Goal: Information Seeking & Learning: Learn about a topic

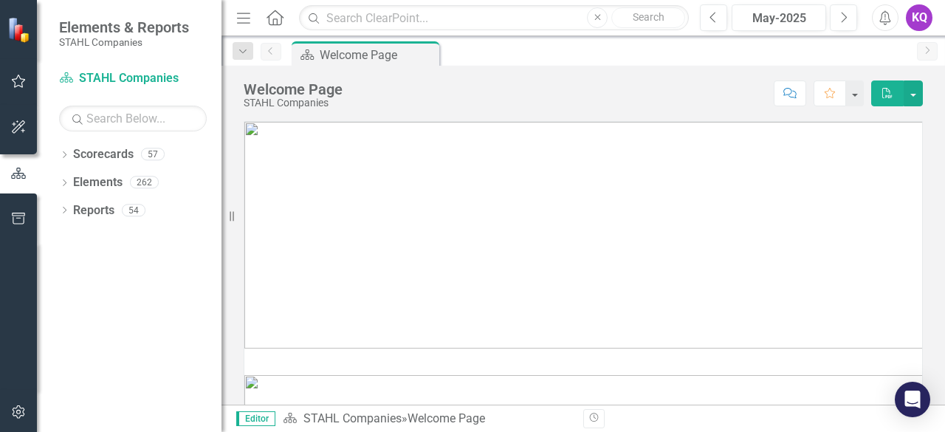
click at [250, 20] on icon "Menu" at bounding box center [243, 18] width 19 height 16
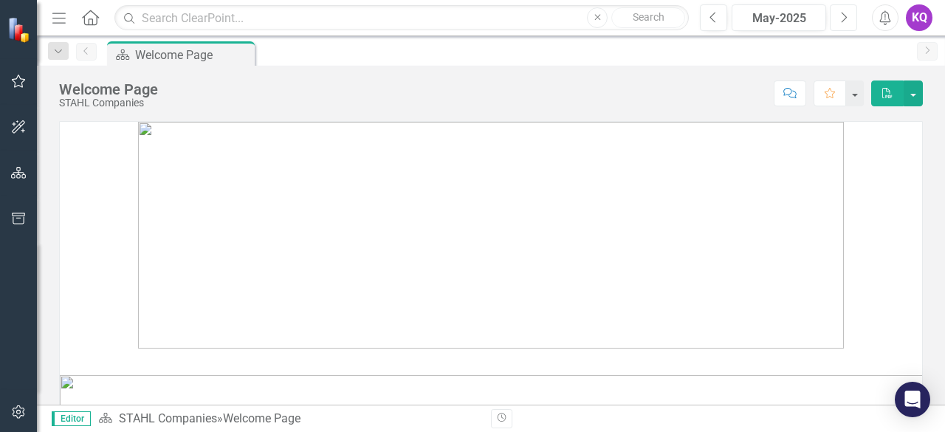
click at [835, 16] on button "Next" at bounding box center [843, 17] width 27 height 27
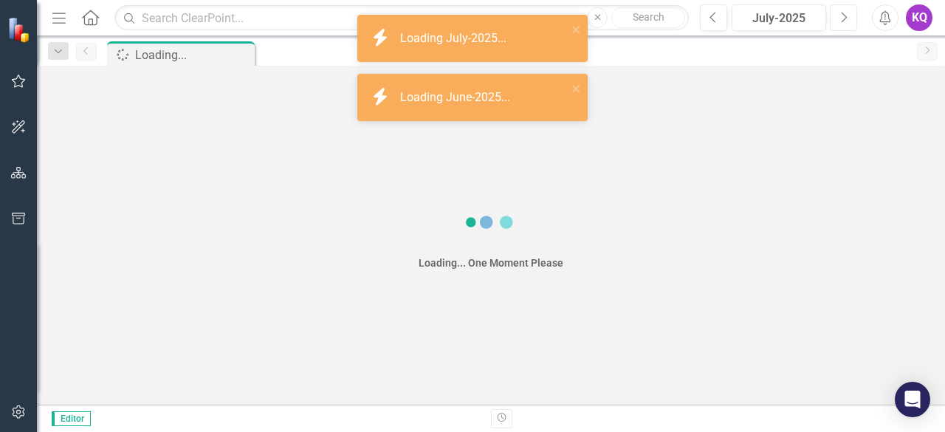
click at [835, 16] on button "Next" at bounding box center [843, 17] width 27 height 27
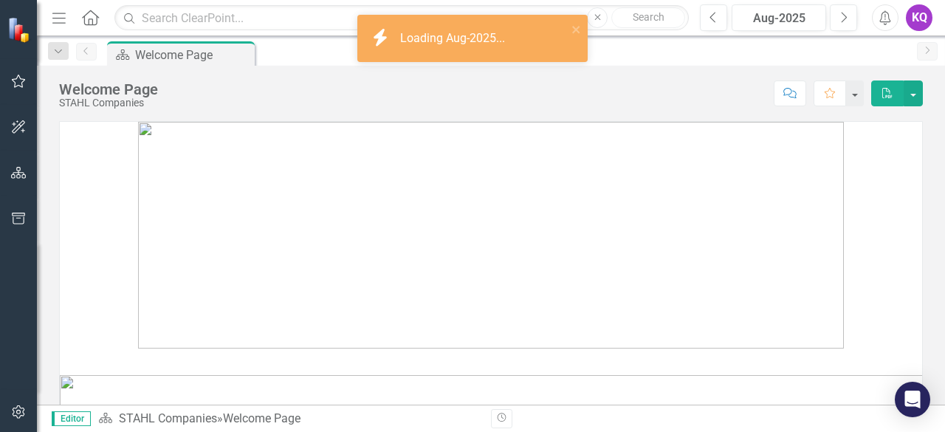
click at [65, 21] on icon "Menu" at bounding box center [58, 18] width 19 height 16
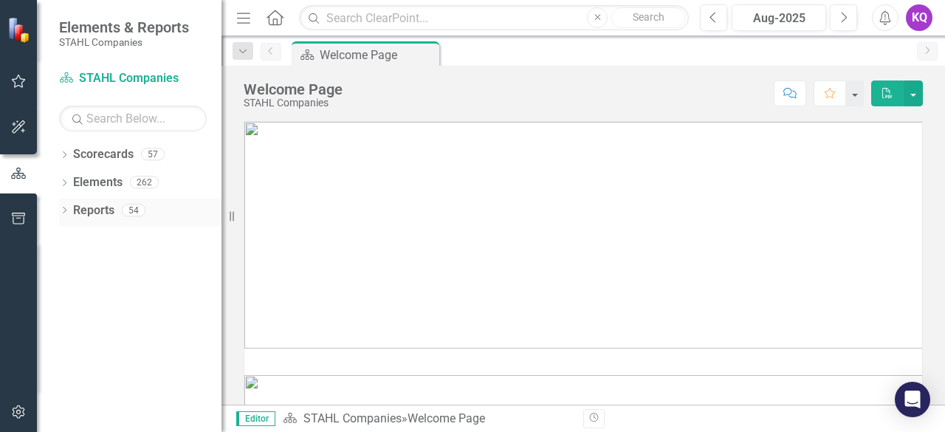
click at [66, 210] on icon "Dropdown" at bounding box center [64, 212] width 10 height 8
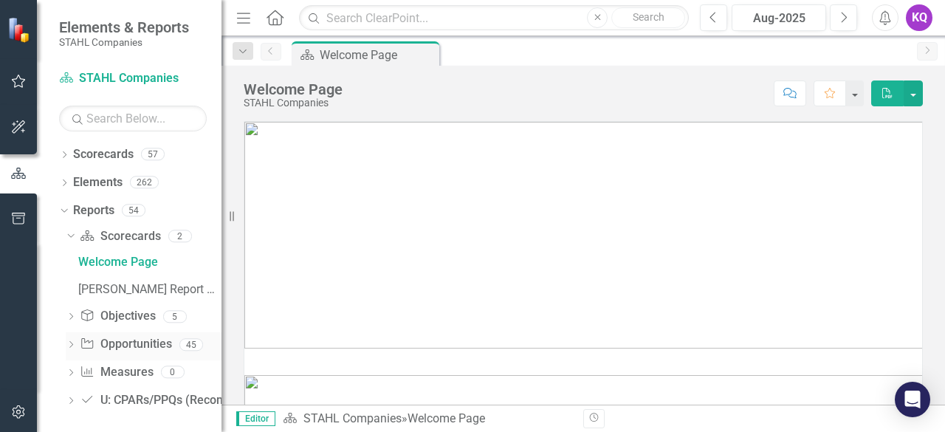
click at [72, 344] on icon at bounding box center [71, 344] width 4 height 7
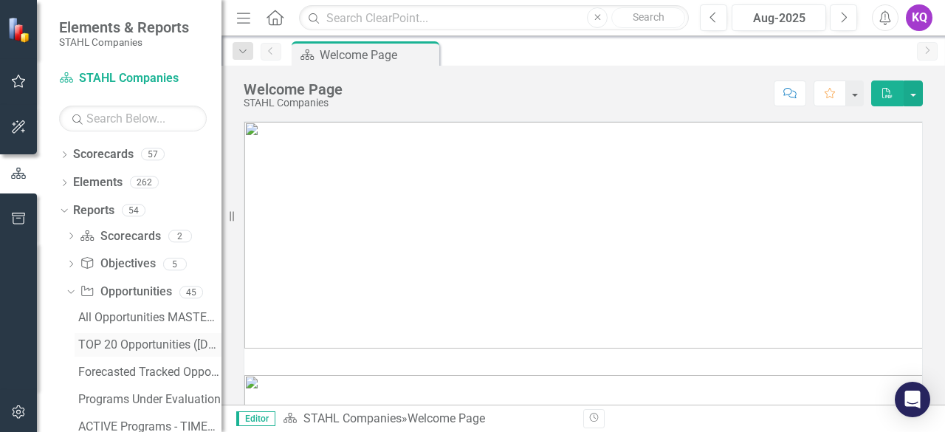
click at [106, 340] on div "TOP 20 Opportunities ([DATE] Process)" at bounding box center [149, 344] width 143 height 13
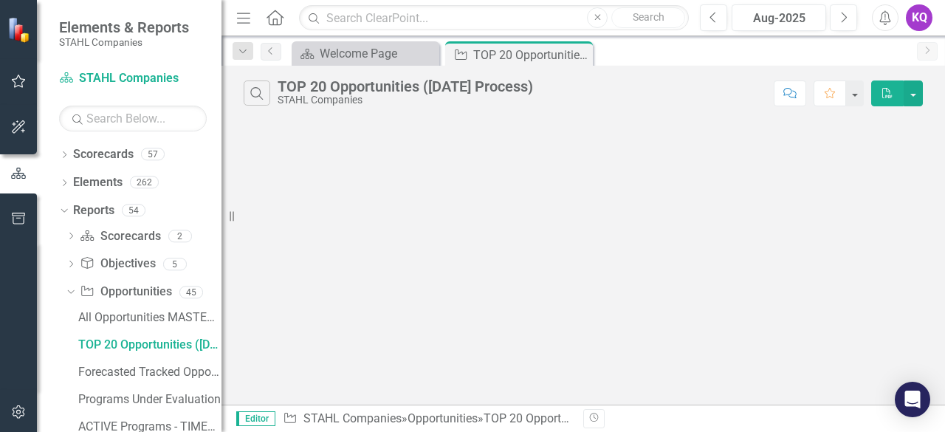
click at [238, 25] on button "Menu" at bounding box center [243, 17] width 19 height 25
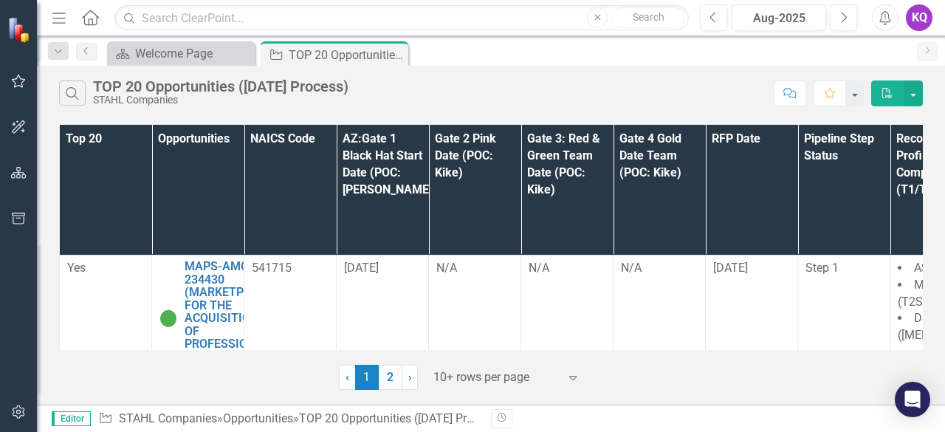
click at [454, 372] on div at bounding box center [497, 378] width 126 height 20
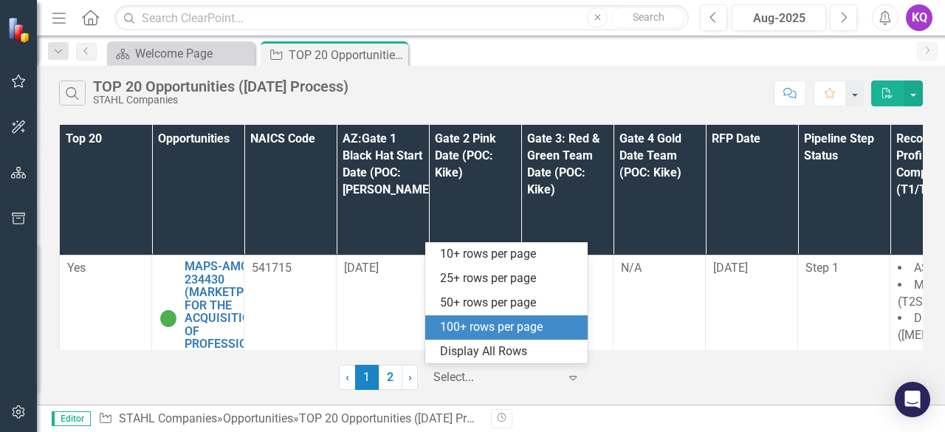
click at [487, 338] on div "100+ rows per page" at bounding box center [506, 327] width 162 height 24
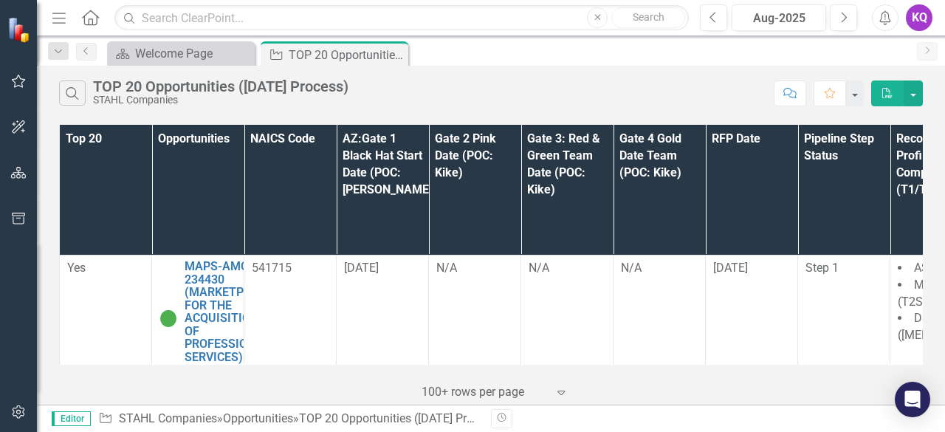
click at [498, 398] on div at bounding box center [485, 393] width 126 height 20
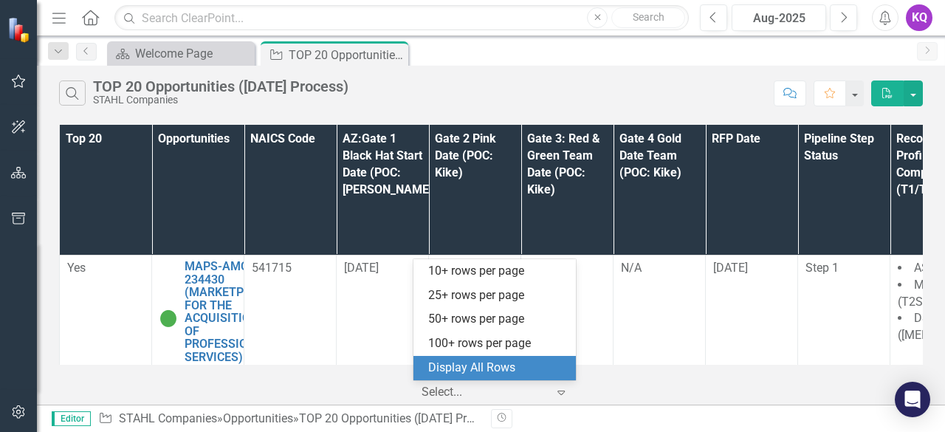
click at [490, 378] on div "Display All Rows" at bounding box center [495, 368] width 162 height 24
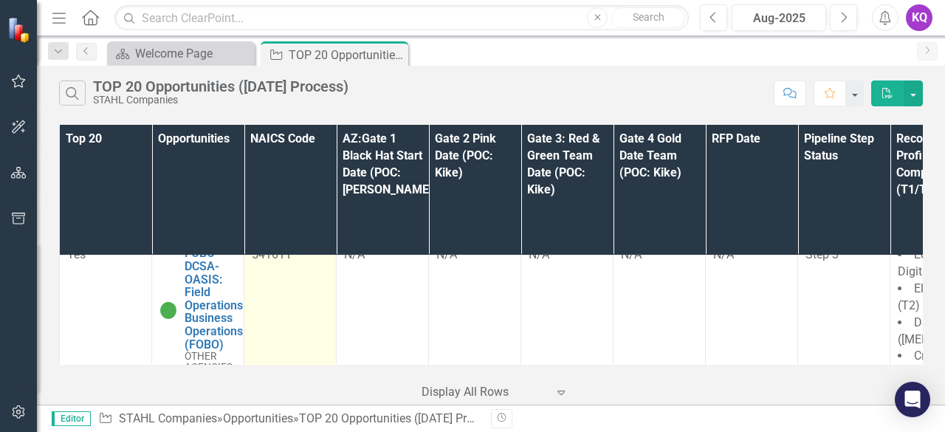
scroll to position [3874, 0]
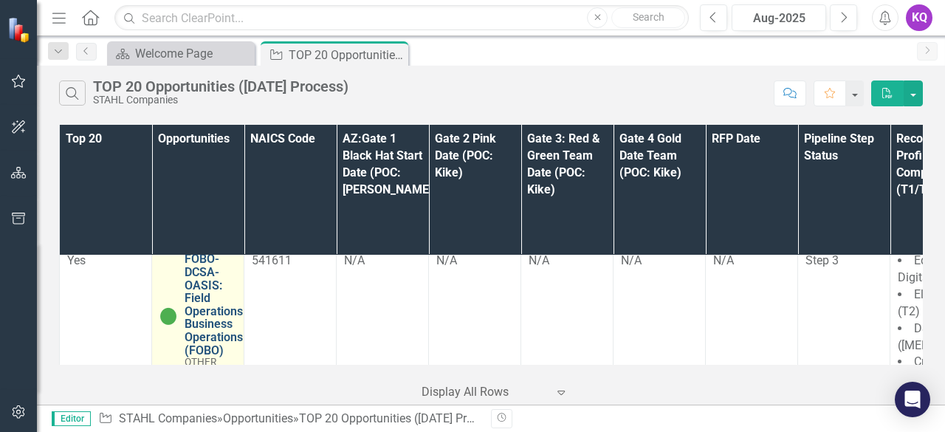
click at [213, 274] on link "FOBO-DCSA-OASIS: Field Operations Business Operations (FOBO)" at bounding box center [214, 305] width 58 height 104
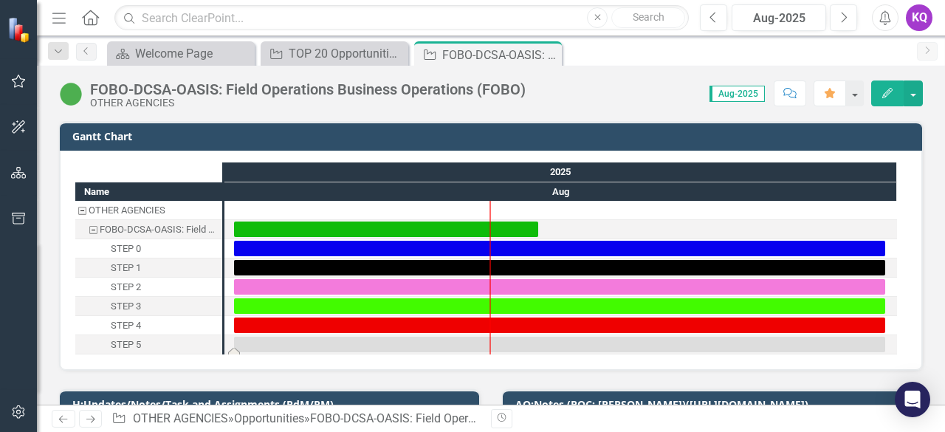
scroll to position [196, 0]
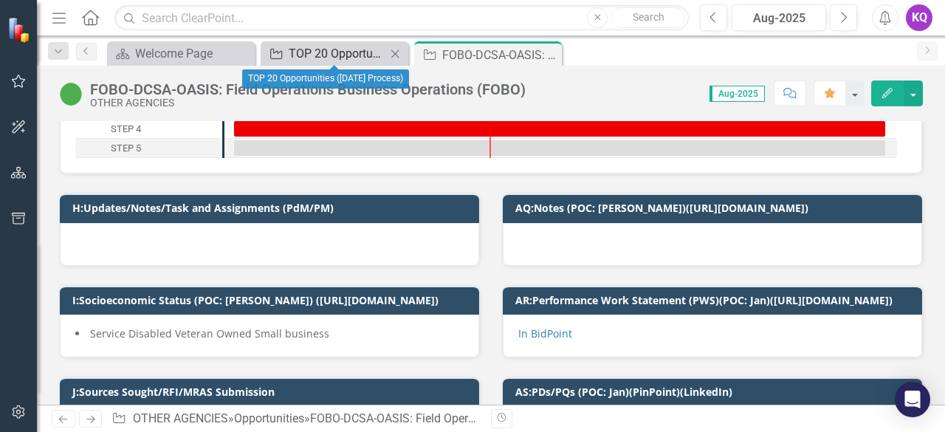
click at [323, 51] on div "TOP 20 Opportunities ([DATE] Process)" at bounding box center [337, 53] width 97 height 18
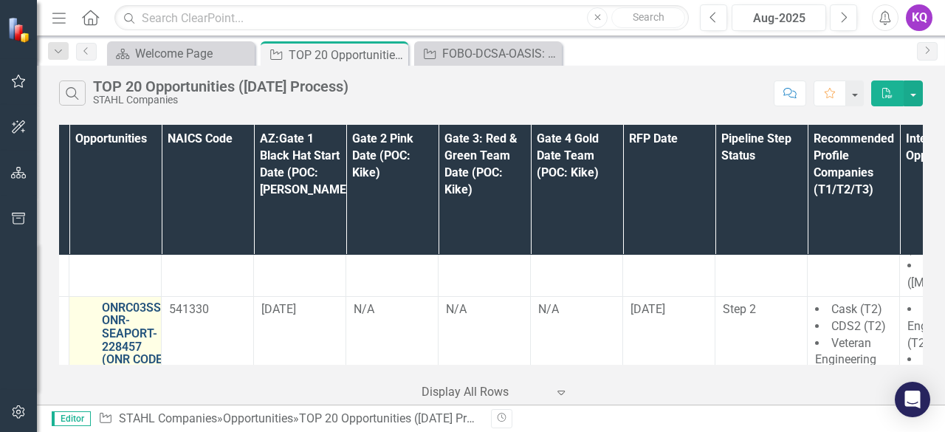
scroll to position [1306, 81]
click at [131, 301] on link "ONRC03SS-ONR-SEAPORT-228457 (ONR CODE 03 SUPPORT SERVICES (SEAPORT NXG)) - Janu…" at bounding box center [135, 372] width 64 height 143
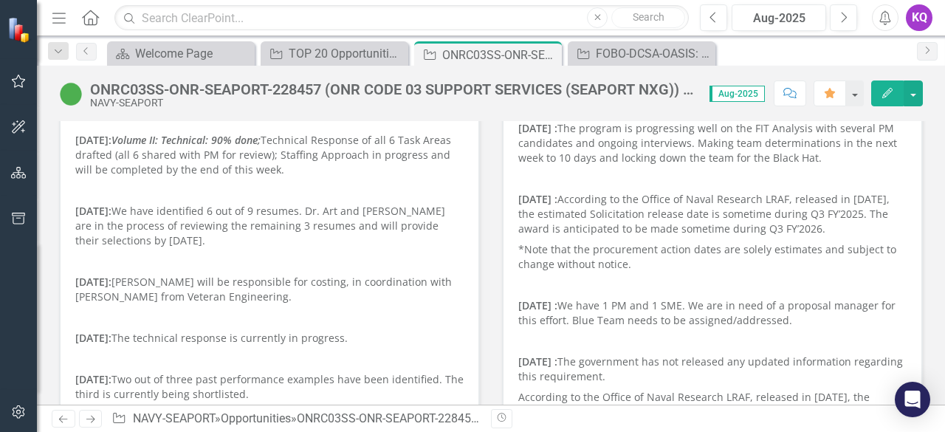
scroll to position [622, 0]
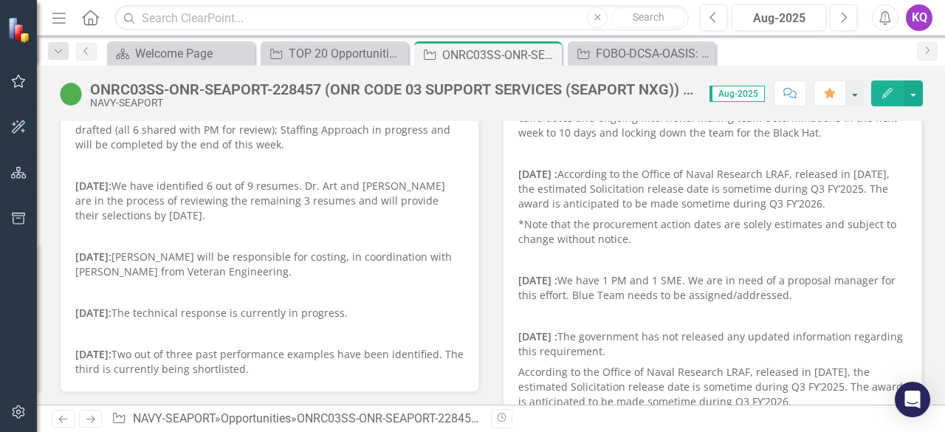
click at [366, 233] on p at bounding box center [269, 236] width 388 height 21
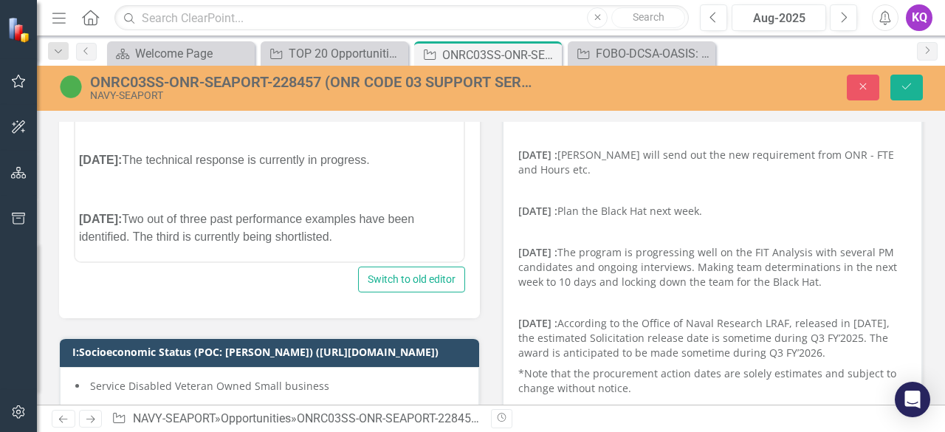
scroll to position [473, 0]
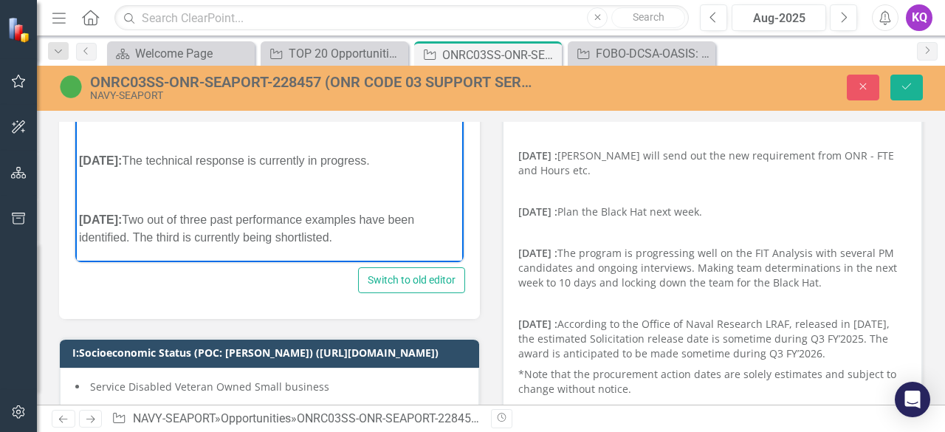
drag, startPoint x: 347, startPoint y: 261, endPoint x: 66, endPoint y: 213, distance: 284.7
click at [329, 230] on p "[DATE]: Two out of three past performance examples have been identified. The th…" at bounding box center [269, 228] width 381 height 35
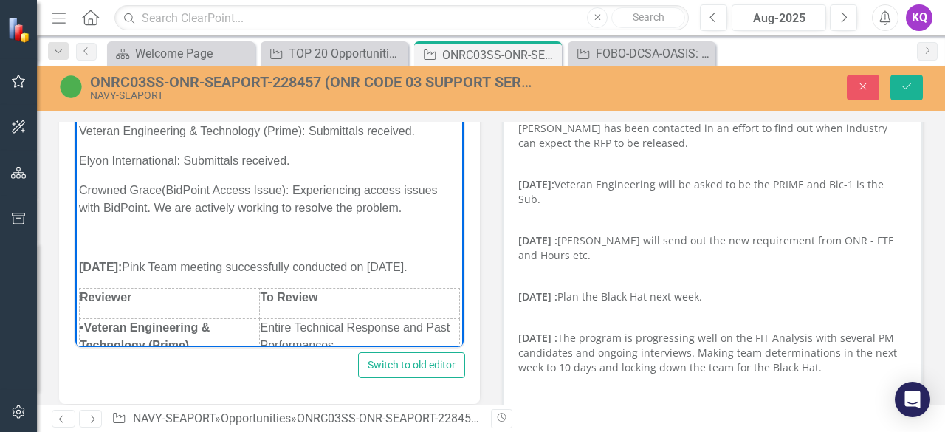
scroll to position [394, 0]
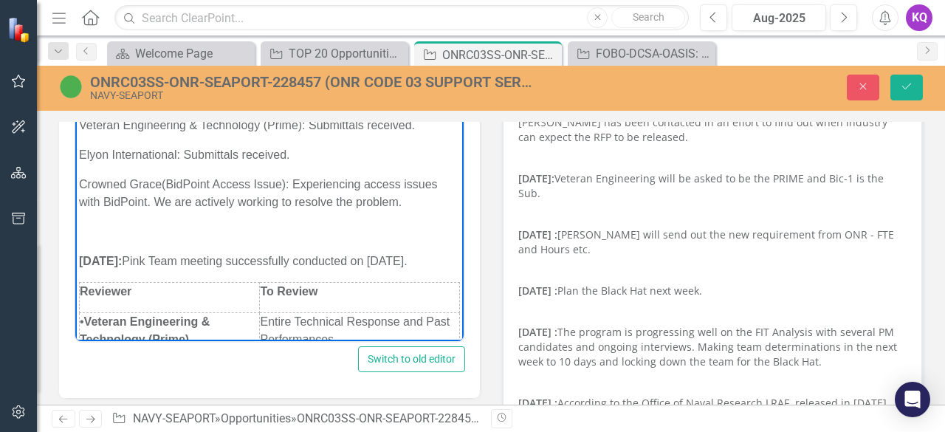
drag, startPoint x: 332, startPoint y: 315, endPoint x: 120, endPoint y: 186, distance: 248.3
click at [123, 182] on span "Crowned Grace" at bounding box center [120, 184] width 83 height 13
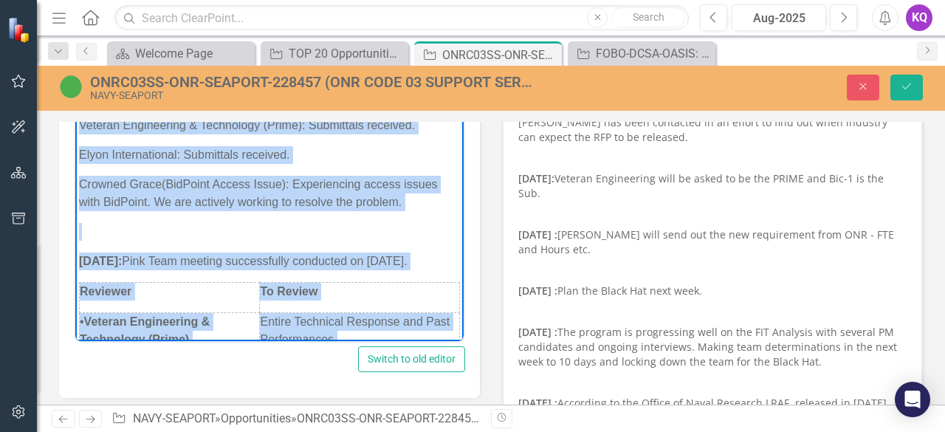
copy body "72/45/1408: Lore Ipsu Dolors Ametconse Adipis Elitsed Doeiusmodte & Incididunt …"
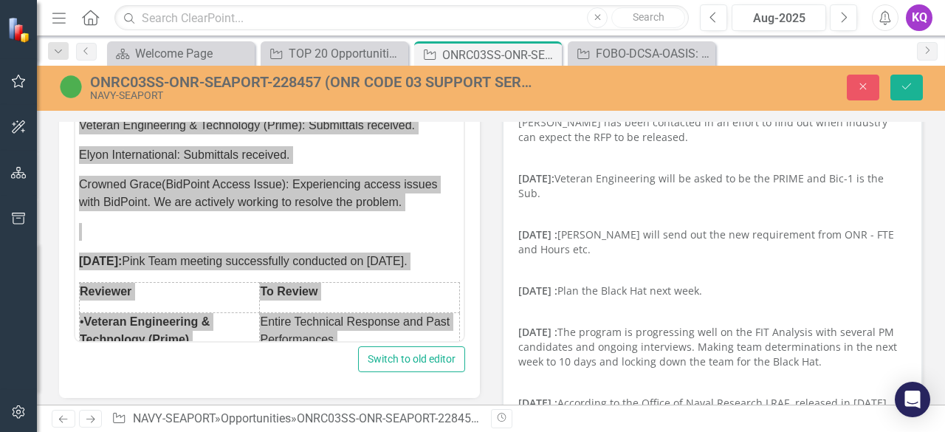
click at [855, 101] on div "ONRC03SS-ONR-SEAPORT-228457 (ONR CODE 03 SUPPORT SERVICES (SEAPORT NXG)) - Janu…" at bounding box center [491, 87] width 908 height 28
click at [852, 92] on button "Close" at bounding box center [863, 88] width 32 height 26
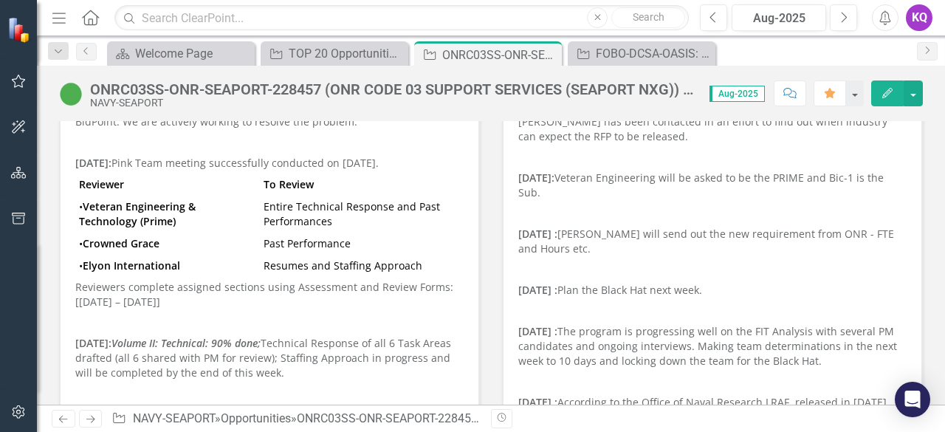
scroll to position [0, 0]
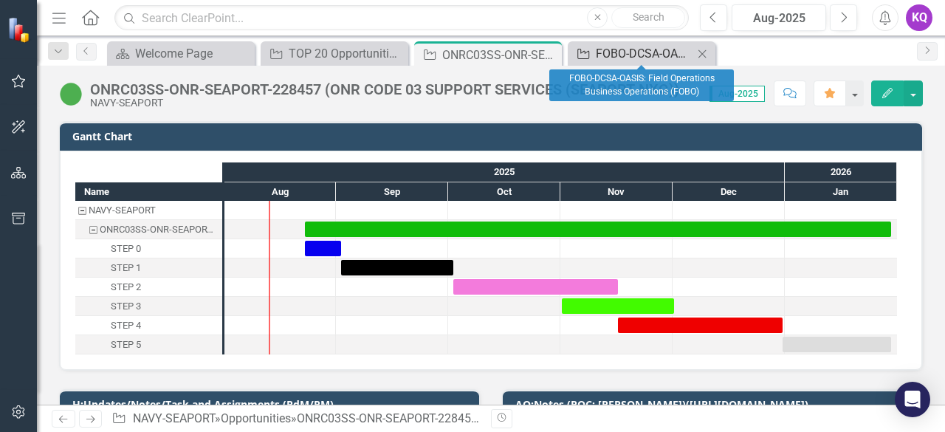
click at [633, 45] on div "FOBO-DCSA-OASIS: Field Operations Business Operations (FOBO)" at bounding box center [644, 53] width 97 height 18
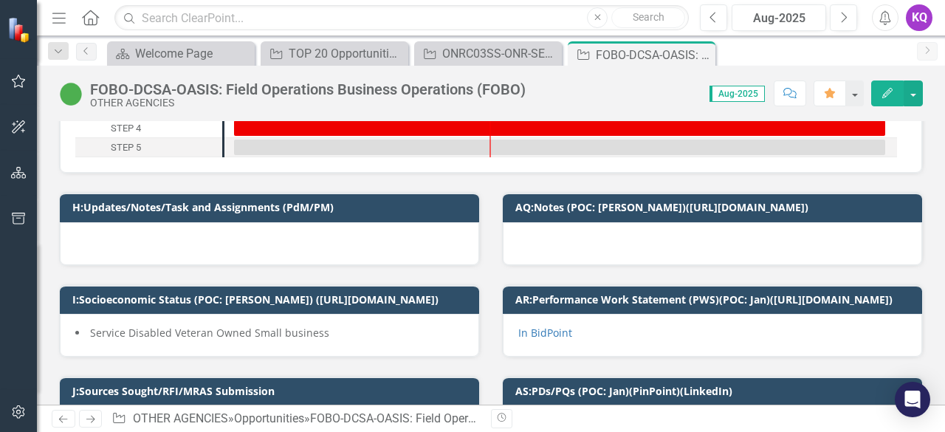
scroll to position [196, 0]
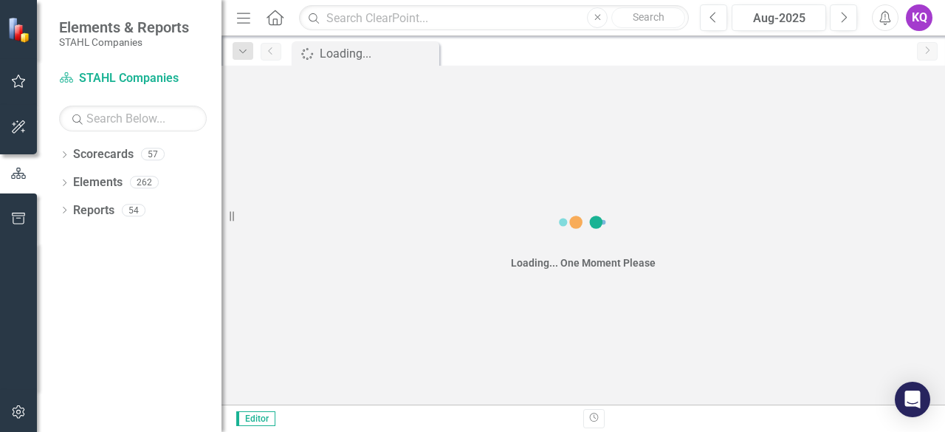
click at [849, 11] on button "Next" at bounding box center [843, 17] width 27 height 27
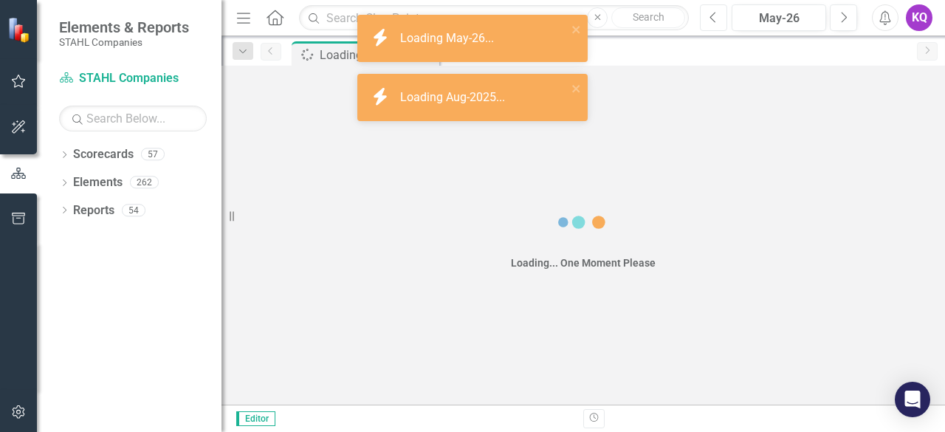
click at [725, 24] on button "Previous" at bounding box center [713, 17] width 27 height 27
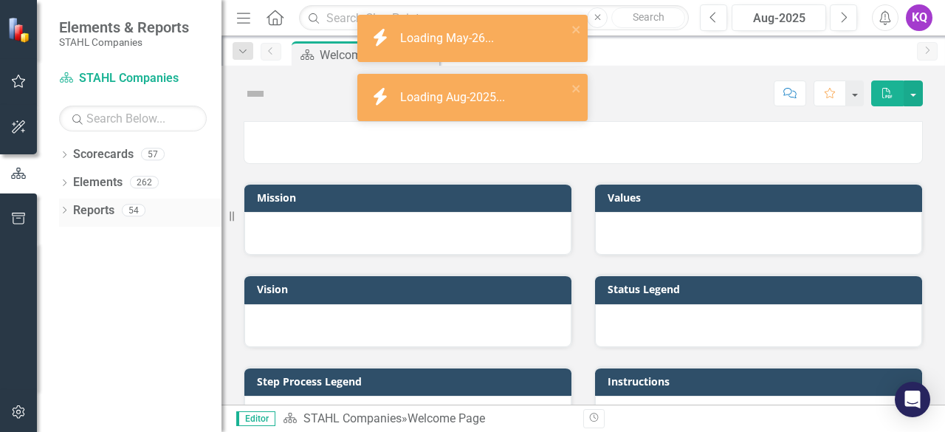
click at [72, 212] on div "Dropdown Reports 54" at bounding box center [140, 213] width 162 height 28
click at [65, 211] on icon at bounding box center [65, 210] width 4 height 7
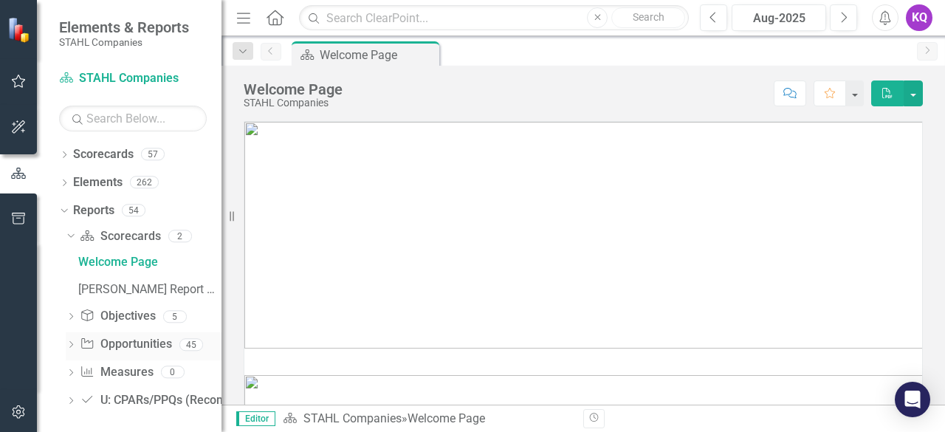
click at [75, 349] on icon "Dropdown" at bounding box center [71, 346] width 10 height 8
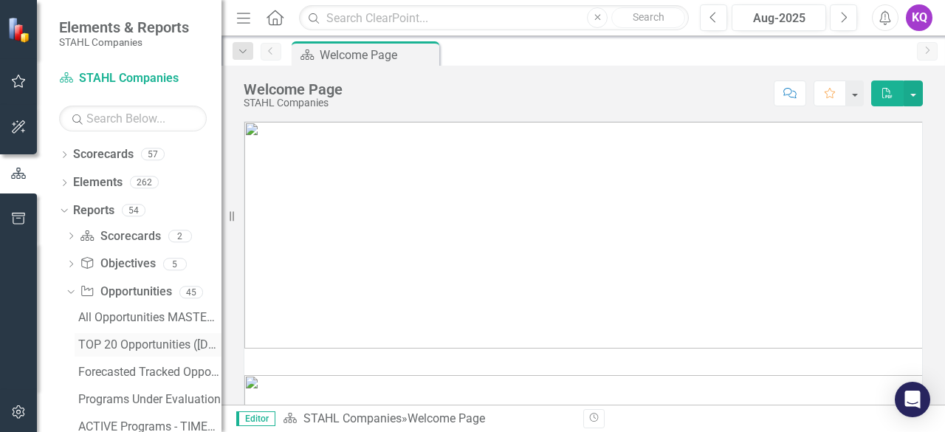
click at [108, 344] on div "TOP 20 Opportunities ([DATE] Process)" at bounding box center [149, 344] width 143 height 13
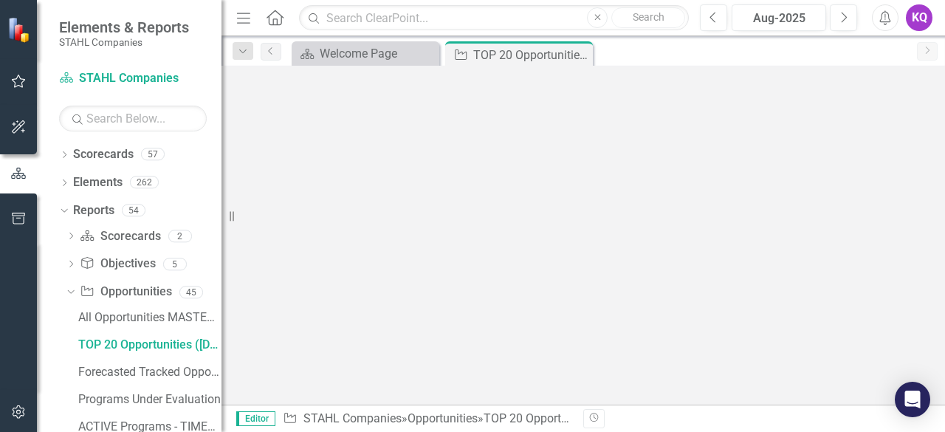
drag, startPoint x: 242, startPoint y: 8, endPoint x: 280, endPoint y: 69, distance: 71.3
click at [242, 10] on button "Menu" at bounding box center [243, 17] width 19 height 25
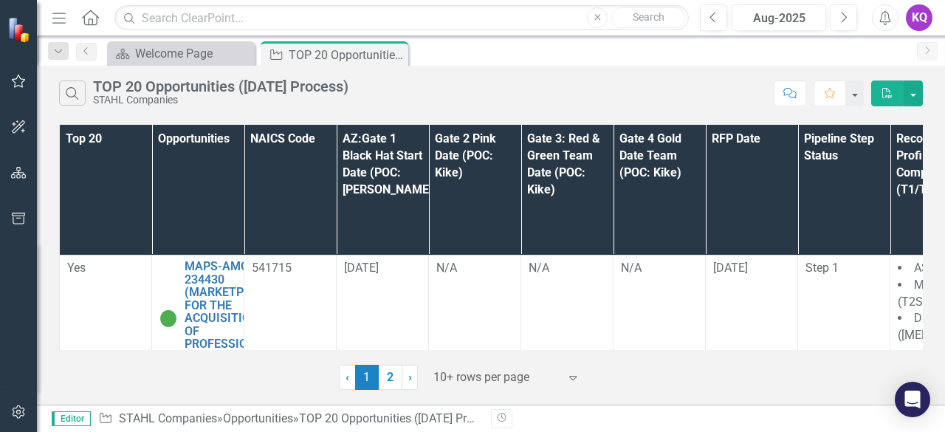
click at [513, 373] on div at bounding box center [497, 378] width 126 height 20
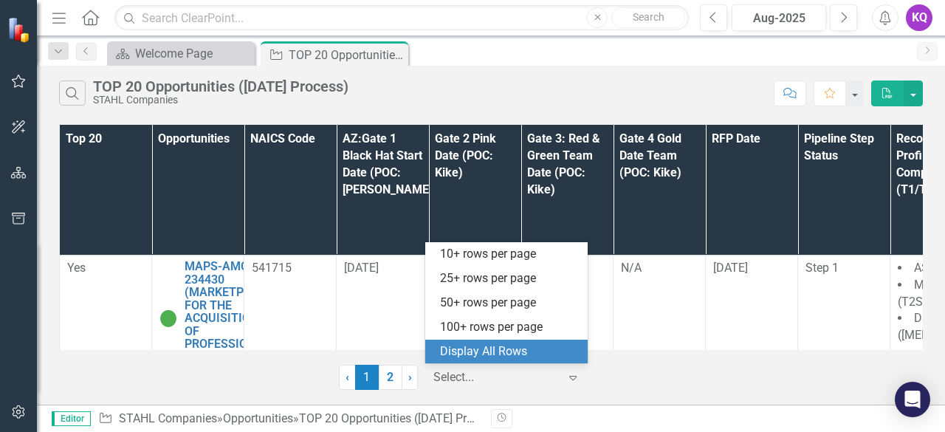
click at [520, 345] on div "Display All Rows" at bounding box center [509, 351] width 139 height 17
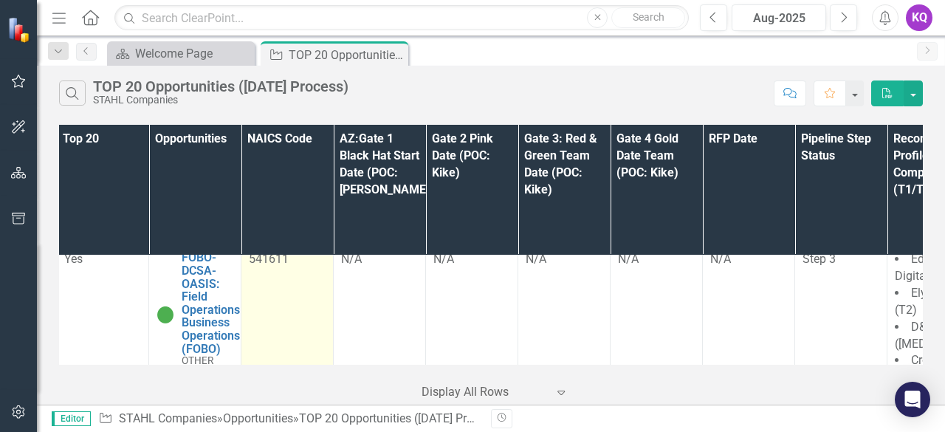
scroll to position [3876, 0]
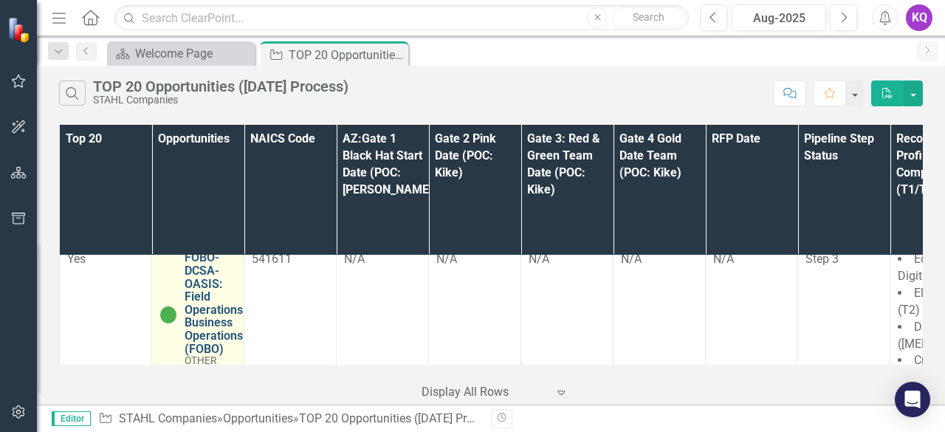
click at [216, 261] on link "FOBO-DCSA-OASIS: Field Operations Business Operations (FOBO)" at bounding box center [214, 303] width 58 height 104
